Goal: Navigation & Orientation: Find specific page/section

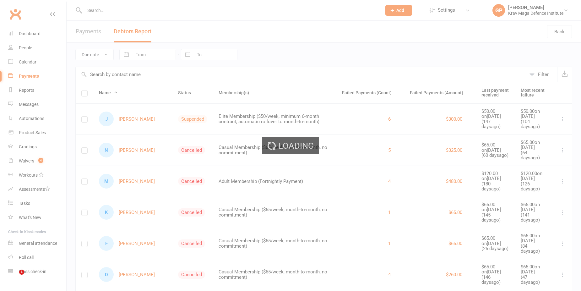
scroll to position [390, 0]
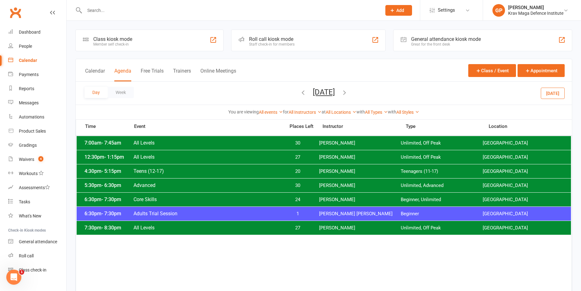
click at [557, 90] on button "[DATE]" at bounding box center [553, 92] width 24 height 11
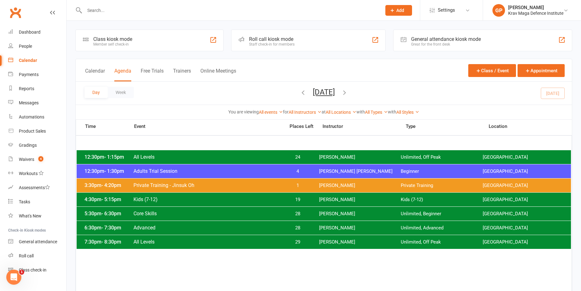
click at [176, 216] on span "Core Skills" at bounding box center [207, 213] width 148 height 6
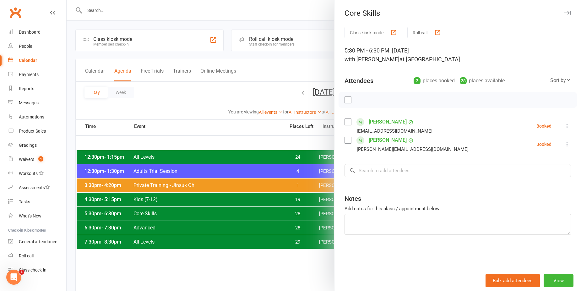
click at [177, 108] on div at bounding box center [324, 145] width 515 height 291
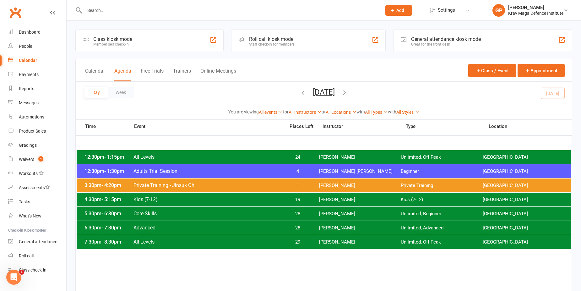
click at [174, 228] on span "Advanced" at bounding box center [207, 228] width 148 height 6
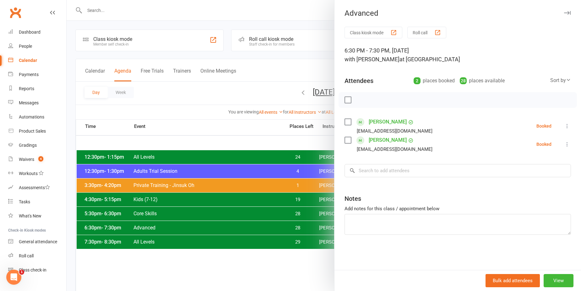
click at [181, 93] on div at bounding box center [324, 145] width 515 height 291
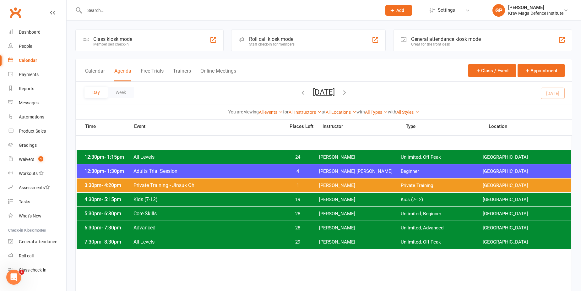
click at [214, 248] on div "7:30pm - 8:30pm All Levels 29 Shahmar Abas Unlimited, Off Peak [GEOGRAPHIC_DATA]" at bounding box center [324, 242] width 494 height 14
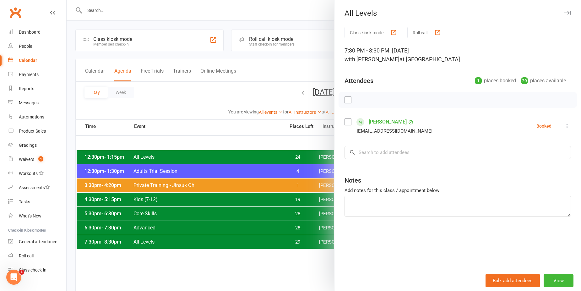
click at [191, 95] on div at bounding box center [324, 145] width 515 height 291
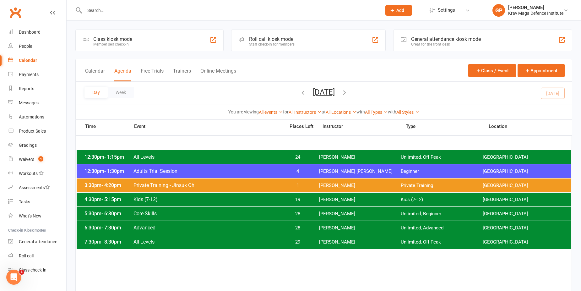
click at [243, 244] on span "All Levels" at bounding box center [207, 242] width 148 height 6
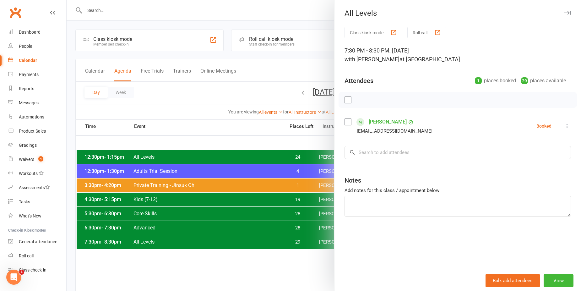
click at [184, 109] on div at bounding box center [324, 145] width 515 height 291
